Goal: Task Accomplishment & Management: Use online tool/utility

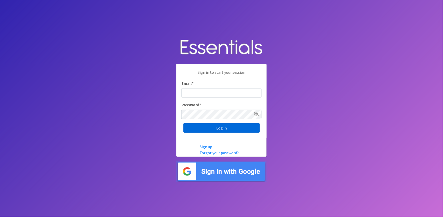
type input "shannon@HeartofOhiodiaperbank.org"
click at [201, 130] on input "Log in" at bounding box center [221, 128] width 76 height 10
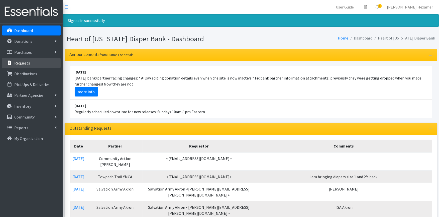
click at [29, 63] on link "Requests" at bounding box center [31, 63] width 59 height 10
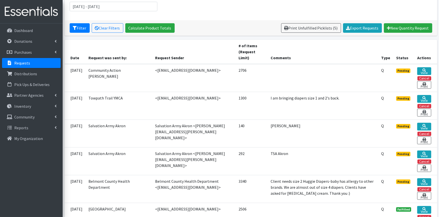
scroll to position [83, 0]
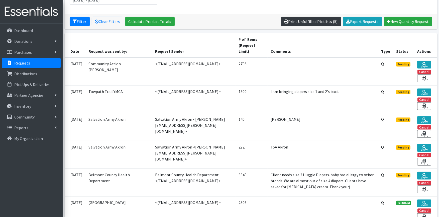
click at [311, 24] on link "Print Unfulfilled Picklists (5)" at bounding box center [311, 22] width 60 height 10
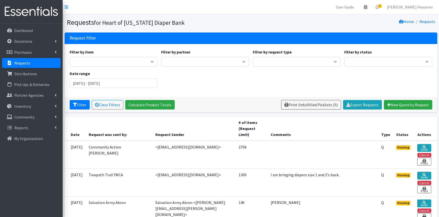
scroll to position [83, 0]
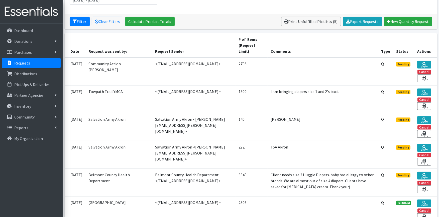
click at [15, 63] on p "Requests" at bounding box center [22, 63] width 16 height 5
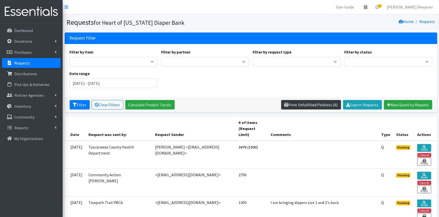
click at [318, 105] on link "Print Unfulfilled Picklists (6)" at bounding box center [311, 105] width 60 height 10
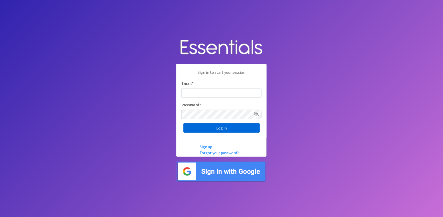
type input "[PERSON_NAME][EMAIL_ADDRESS][DOMAIN_NAME]"
click at [237, 126] on input "Log in" at bounding box center [221, 128] width 76 height 10
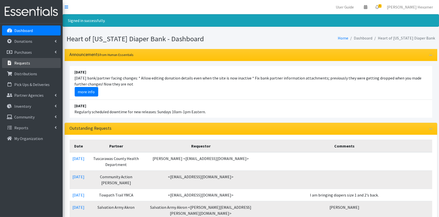
click at [23, 62] on p "Requests" at bounding box center [22, 63] width 16 height 5
